Goal: Information Seeking & Learning: Learn about a topic

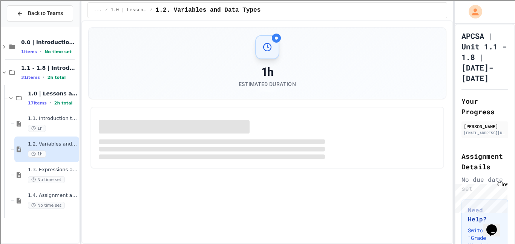
click at [504, 186] on div "Close" at bounding box center [501, 185] width 9 height 9
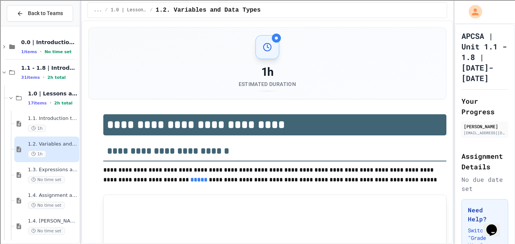
click at [20, 20] on button "Back to Teams" at bounding box center [40, 13] width 66 height 16
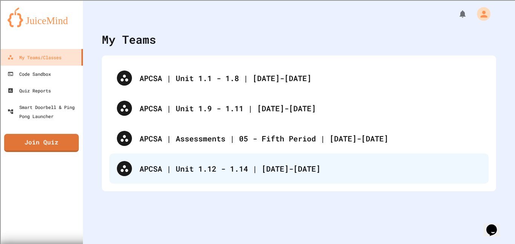
click at [202, 166] on div "APCSA | Unit 1.12 - 1.14 | [DATE]-[DATE]" at bounding box center [311, 168] width 342 height 11
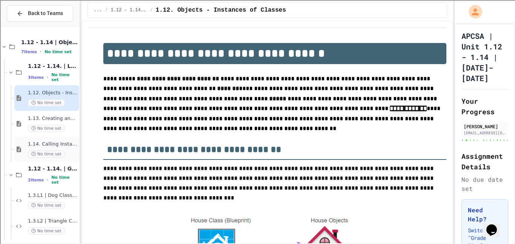
click at [62, 146] on span "1.14. Calling Instance Methods" at bounding box center [53, 144] width 50 height 6
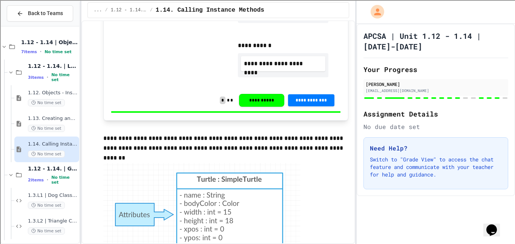
scroll to position [2393, 0]
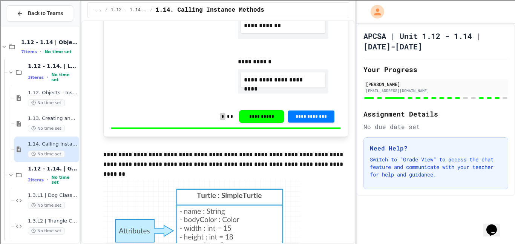
click at [389, 144] on div "**********" at bounding box center [257, 122] width 515 height 244
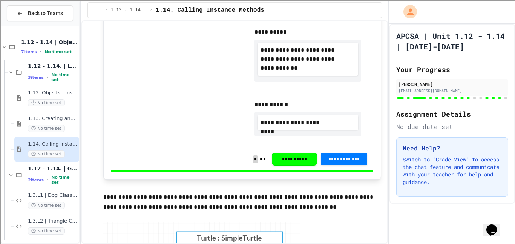
scroll to position [2367, 0]
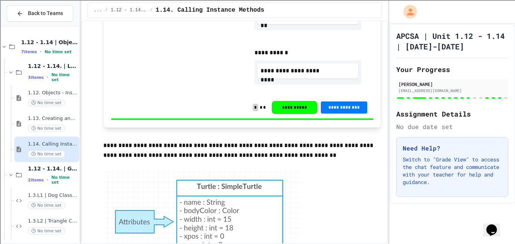
click at [399, 144] on div "Need Help? Switch to "Grade View" to access the chat feature and communicate wi…" at bounding box center [452, 167] width 112 height 60
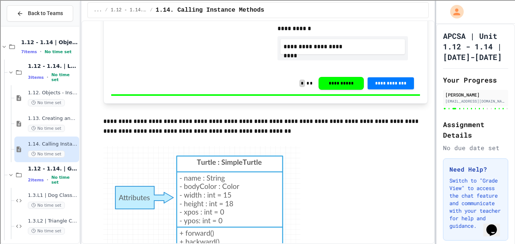
scroll to position [2352, 0]
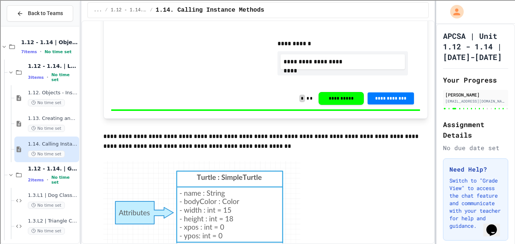
click at [435, 147] on div at bounding box center [436, 122] width 2 height 244
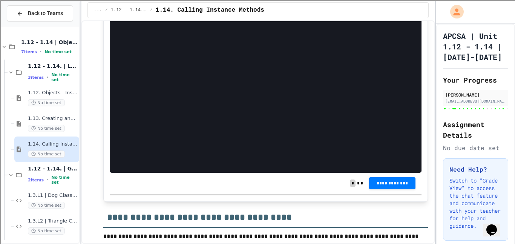
scroll to position [6358, 0]
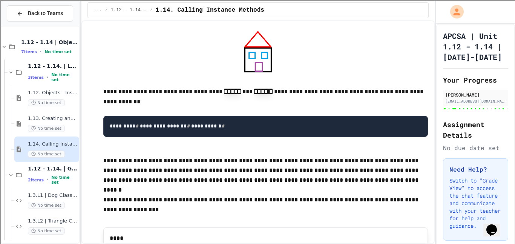
scroll to position [6687, 0]
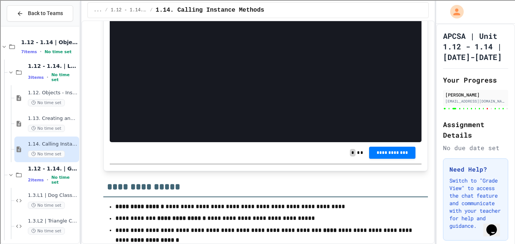
scroll to position [6987, 0]
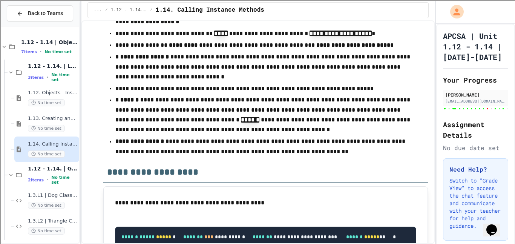
scroll to position [7248, 0]
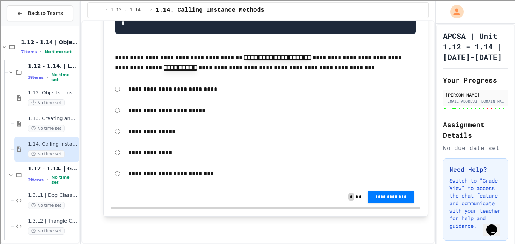
scroll to position [9420, 0]
click at [126, 90] on div "**********" at bounding box center [272, 89] width 296 height 17
click at [392, 197] on span "**********" at bounding box center [391, 196] width 34 height 6
